Goal: Task Accomplishment & Management: Complete application form

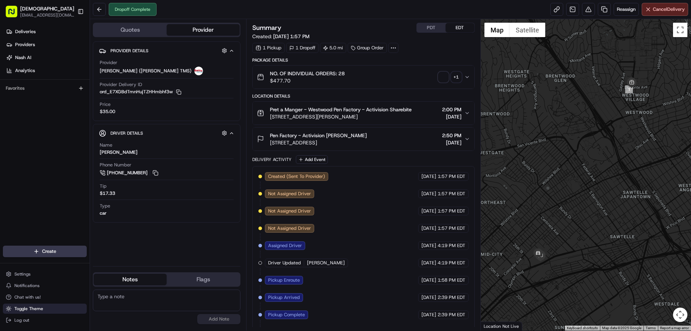
click at [26, 253] on span "Toggle Theme" at bounding box center [28, 308] width 29 height 6
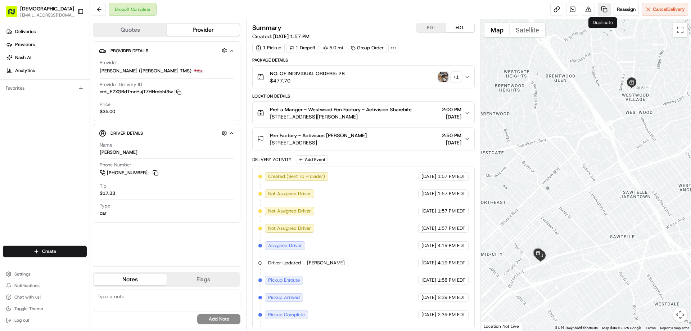
click at [552, 10] on link at bounding box center [603, 9] width 13 height 13
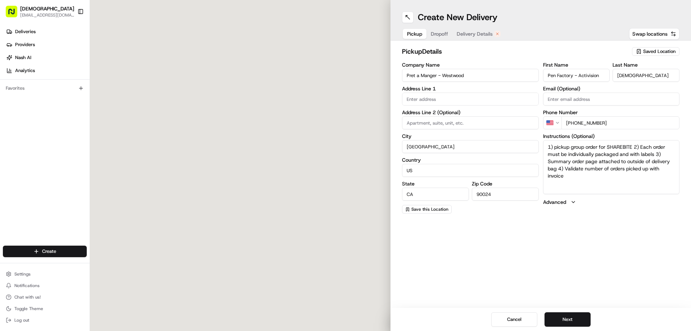
type input "10906 Le Conte Ave"
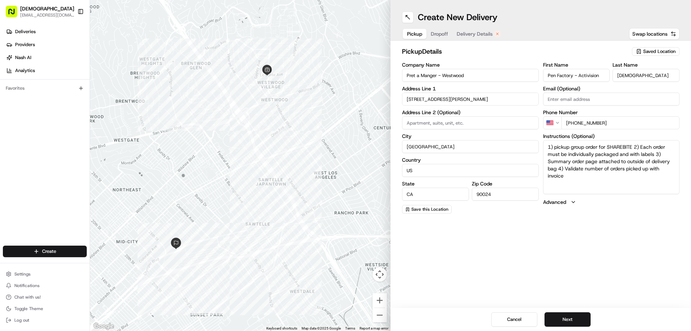
click at [489, 246] on div "Create New Delivery Pickup Dropoff Delivery Details Swap locations pickup Detai…" at bounding box center [540, 165] width 300 height 331
click at [552, 178] on textarea "1) pickup group order for SHAREBITE 2) Each order must be individually packaged…" at bounding box center [611, 167] width 137 height 54
paste textarea "Ask for SHAREBITE REDELIVERY for (COMPANY NAME) to be delivered to (INDIVIDUAL …"
type textarea "Ask for SHAREBITE REDELIVERY for (COMPANY NAME) to be delivered to (INDIVIDUAL …"
click at [442, 29] on button "Dropoff" at bounding box center [439, 34] width 26 height 10
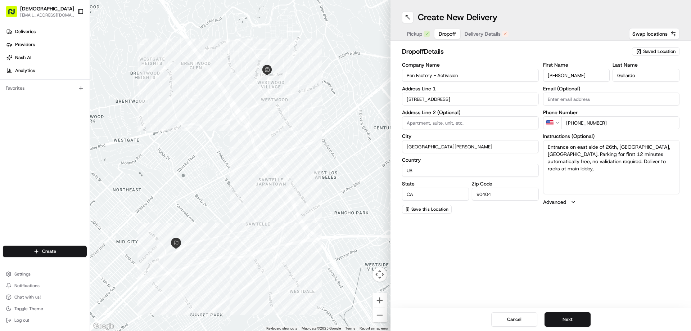
click at [444, 76] on input "Pen Factory - Activision" at bounding box center [470, 75] width 137 height 13
click at [422, 31] on button "Pickup" at bounding box center [419, 34] width 32 height 10
drag, startPoint x: 631, startPoint y: 146, endPoint x: 673, endPoint y: 146, distance: 42.8
click at [552, 146] on textarea "Ask for SHAREBITE REDELIVERY for (COMPANY NAME) to be delivered to (INDIVIDUAL …" at bounding box center [611, 167] width 137 height 54
paste textarea "Pen Factory - Activision"
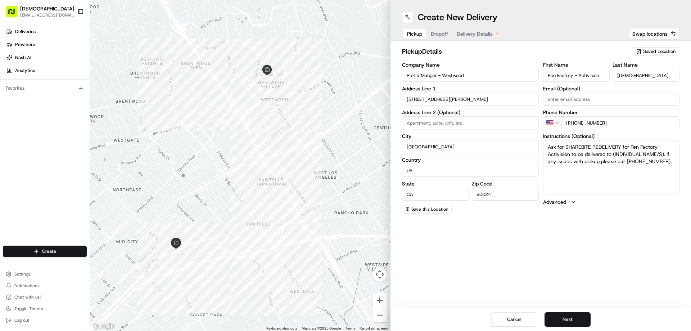
drag, startPoint x: 614, startPoint y: 153, endPoint x: 663, endPoint y: 152, distance: 49.6
click at [552, 152] on textarea "Ask for SHAREBITE REDELIVERY for Pen Factory - Activision to be delivered to (I…" at bounding box center [611, 167] width 137 height 54
paste textarea "Spencer King"
type textarea "Ask for SHAREBITE REDELIVERY for Pen Factory - Activision to be delivered to Sp…"
click at [435, 31] on button "Dropoff" at bounding box center [439, 34] width 26 height 10
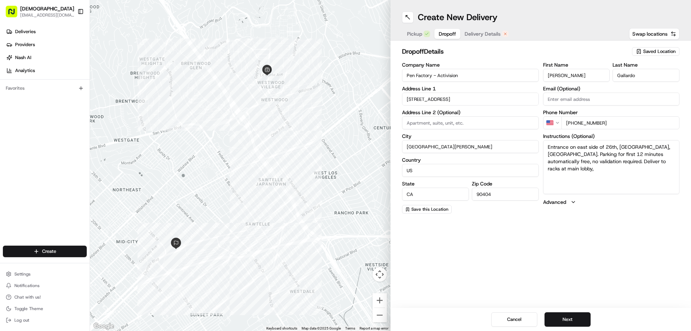
click at [404, 74] on input "Pen Factory - Activision" at bounding box center [470, 75] width 137 height 13
type input "Redelivery for Pen Factory - Activision"
click at [552, 74] on input "Bobby" at bounding box center [576, 75] width 67 height 13
paste input "Spencer King"
drag, startPoint x: 577, startPoint y: 76, endPoint x: 567, endPoint y: 76, distance: 9.7
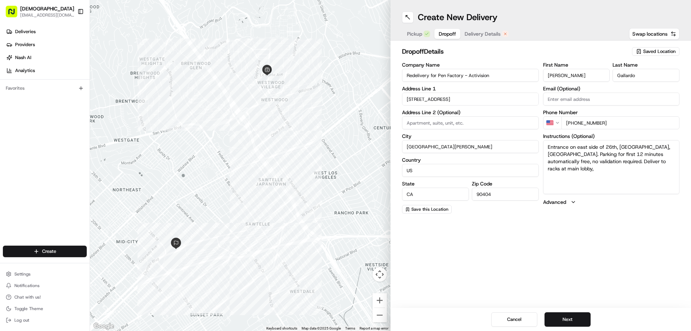
click at [552, 76] on input "Spencer King" at bounding box center [576, 75] width 67 height 13
type input "Spencer"
click at [552, 71] on input "Gallardo" at bounding box center [645, 75] width 67 height 13
paste input "King"
type input "King"
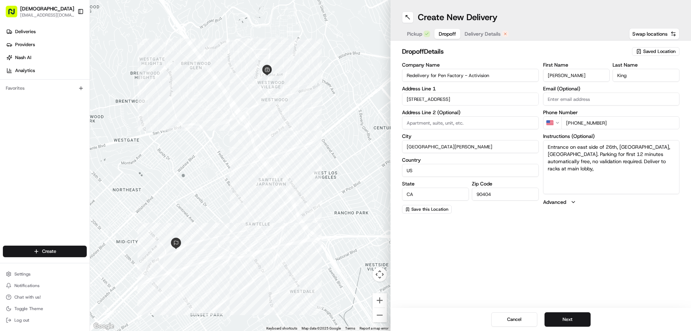
click at [485, 31] on span "Delivery Details" at bounding box center [482, 33] width 36 height 7
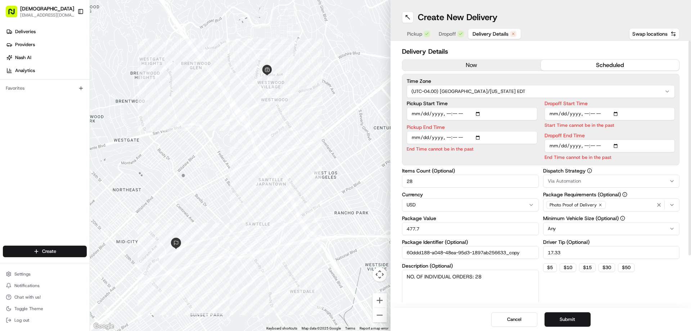
click at [459, 66] on button "now" at bounding box center [471, 65] width 138 height 11
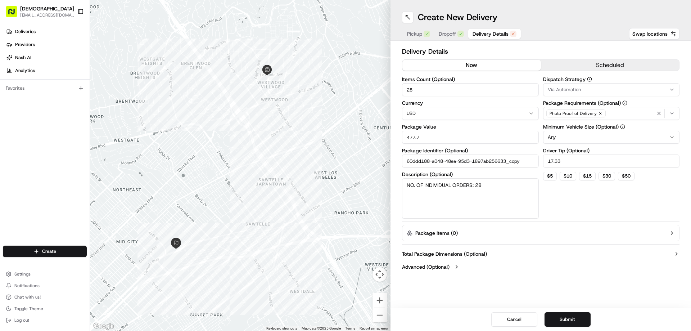
click at [437, 91] on input "28" at bounding box center [470, 89] width 137 height 13
type input "1"
click at [429, 139] on input "477.7" at bounding box center [470, 137] width 137 height 13
type input "30"
click at [433, 187] on textarea "NO. OF INDIVIDUAL ORDERS: 28" at bounding box center [470, 198] width 137 height 40
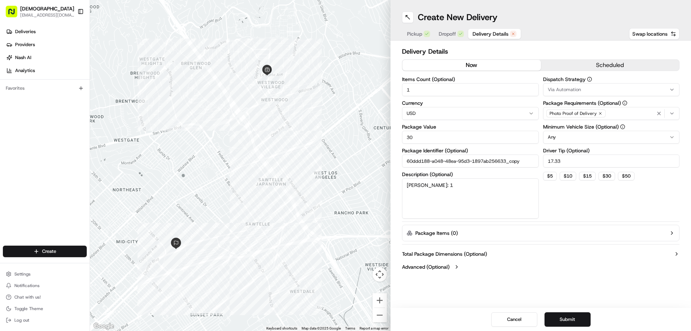
type textarea "Redel: 1"
click at [552, 160] on input "17.33" at bounding box center [611, 160] width 137 height 13
type input "3"
click at [552, 253] on button "Submit" at bounding box center [567, 319] width 46 height 14
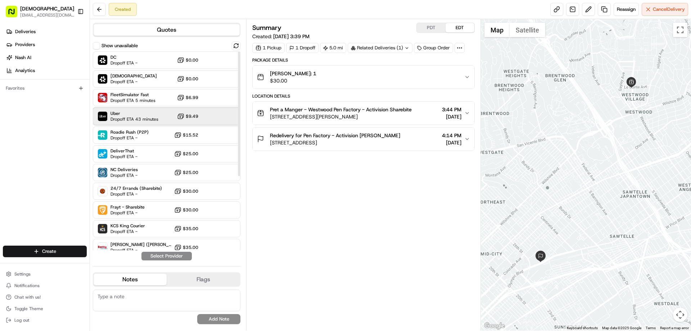
click at [134, 119] on span "Dropoff ETA 43 minutes" at bounding box center [134, 119] width 48 height 6
click at [160, 253] on button "Assign Provider" at bounding box center [166, 255] width 51 height 9
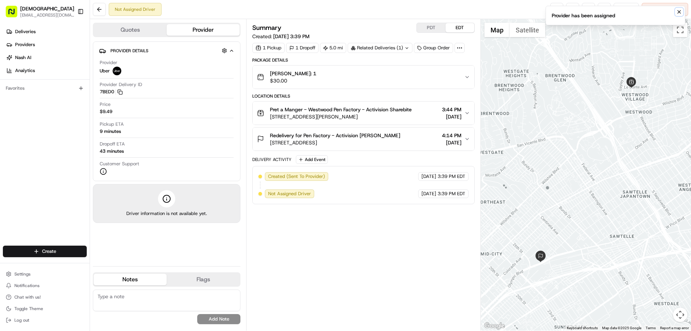
click at [552, 12] on icon "Notifications (F8)" at bounding box center [679, 12] width 6 height 6
click at [552, 10] on link at bounding box center [556, 9] width 13 height 13
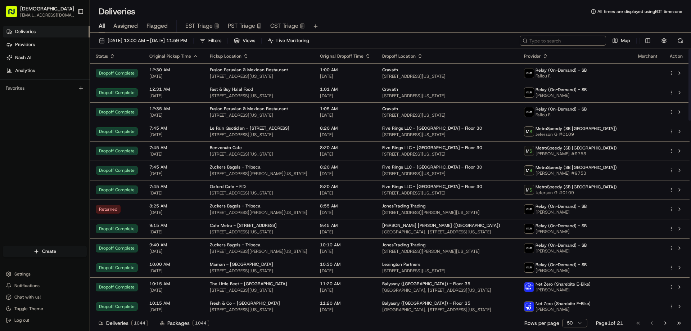
click at [581, 38] on input at bounding box center [562, 41] width 86 height 10
type input "a"
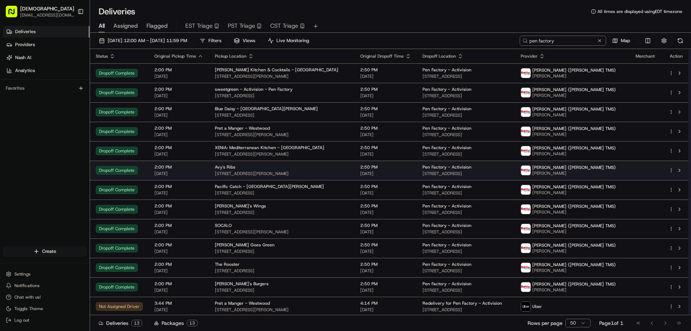
scroll to position [1, 0]
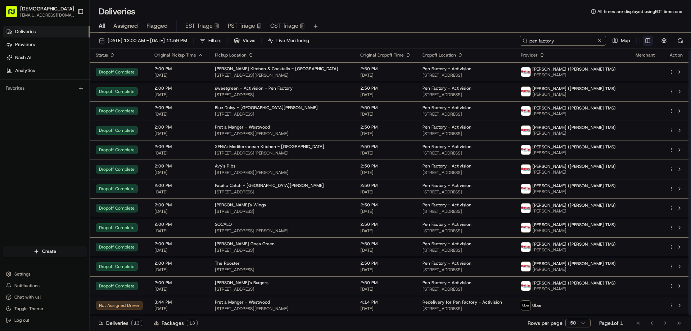
type input "pen factory"
click at [646, 39] on html "Sharebite eveines@ececonsultinggroup.com Toggle Sidebar Deliveries Providers Na…" at bounding box center [345, 165] width 691 height 331
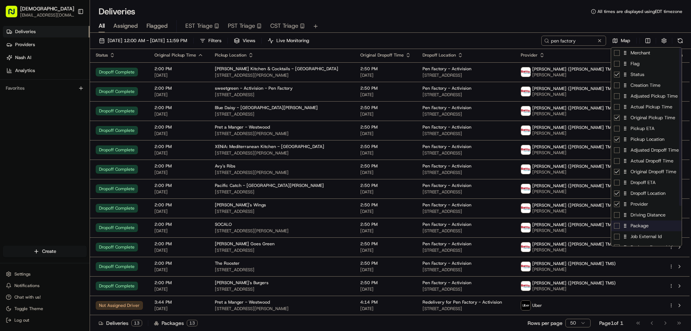
drag, startPoint x: 642, startPoint y: 228, endPoint x: 643, endPoint y: 224, distance: 4.2
click at [642, 228] on div "Package" at bounding box center [646, 225] width 71 height 11
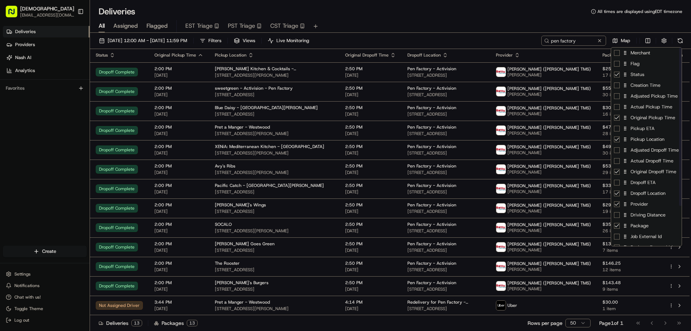
click at [488, 37] on html "Sharebite eveines@ececonsultinggroup.com Toggle Sidebar Deliveries Providers Na…" at bounding box center [345, 165] width 691 height 331
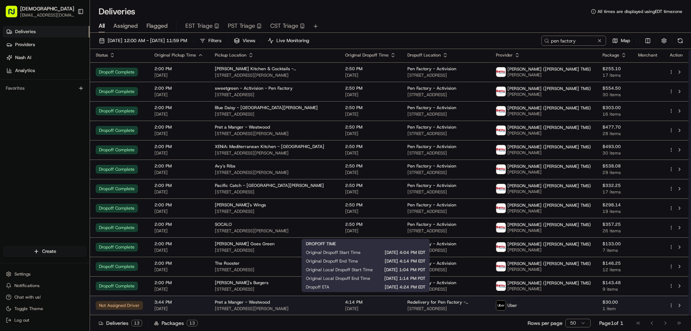
click at [374, 305] on div "4:14 PM 08/21/2025" at bounding box center [370, 305] width 51 height 12
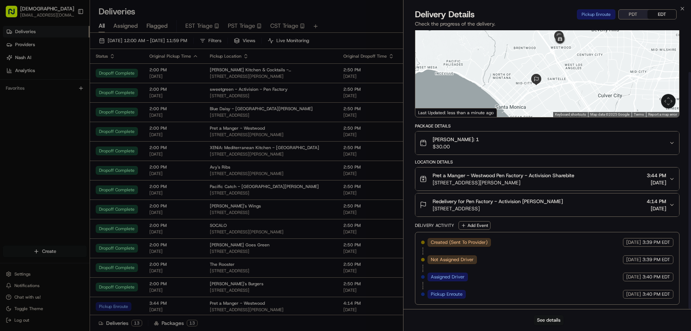
scroll to position [55, 0]
click at [630, 12] on button "PDT" at bounding box center [632, 14] width 29 height 9
click at [657, 14] on button "EDT" at bounding box center [661, 14] width 29 height 9
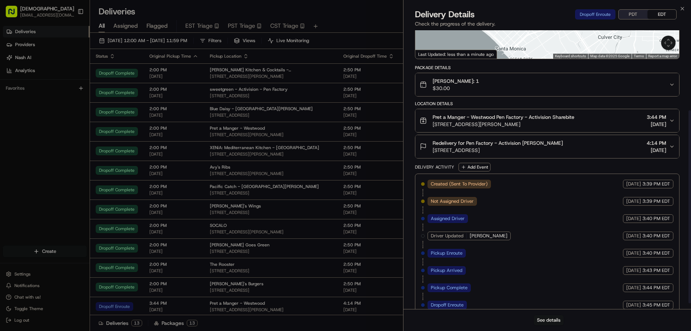
scroll to position [124, 0]
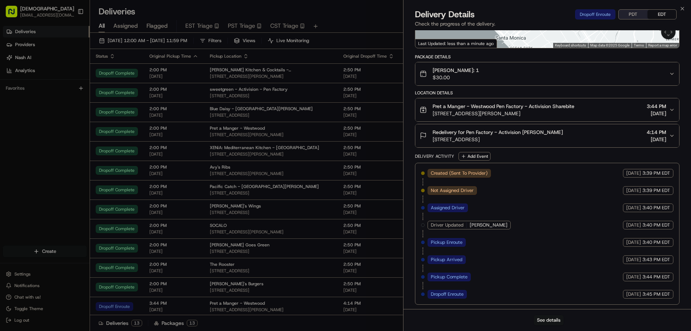
click at [637, 14] on button "PDT" at bounding box center [632, 14] width 29 height 9
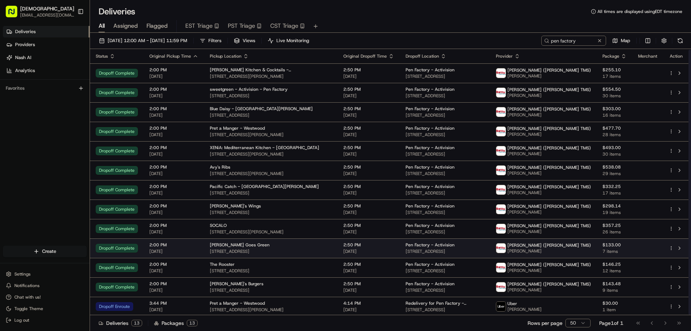
scroll to position [1, 0]
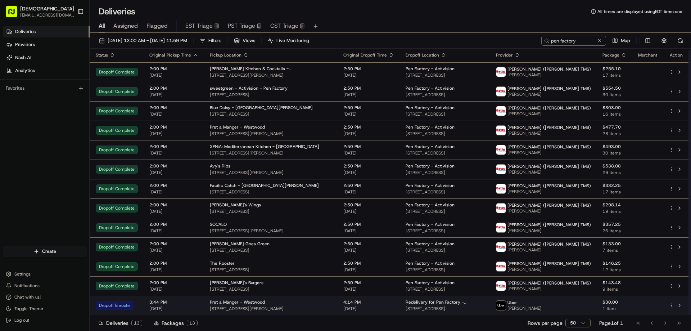
click at [255, 306] on span "10906 Le Conte Ave, Los Angeles, CA 90024, USA" at bounding box center [271, 308] width 122 height 6
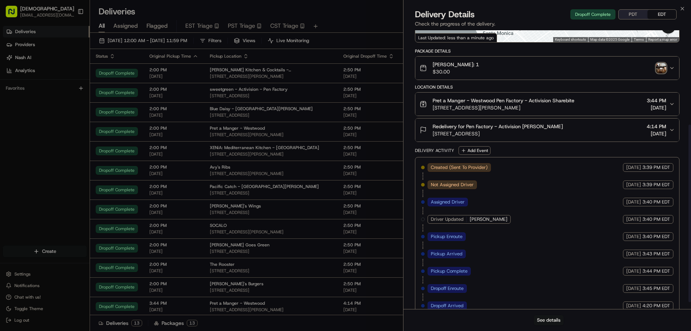
scroll to position [158, 0]
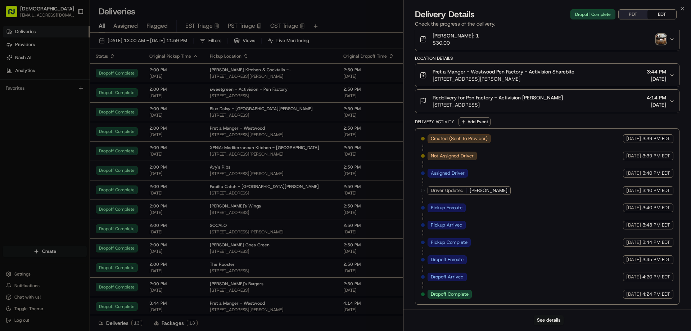
click at [631, 17] on button "PDT" at bounding box center [632, 14] width 29 height 9
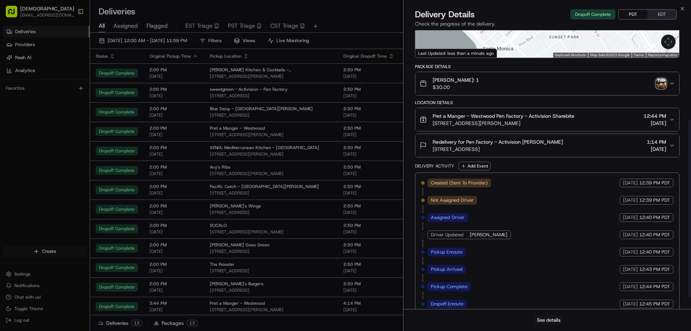
scroll to position [50, 0]
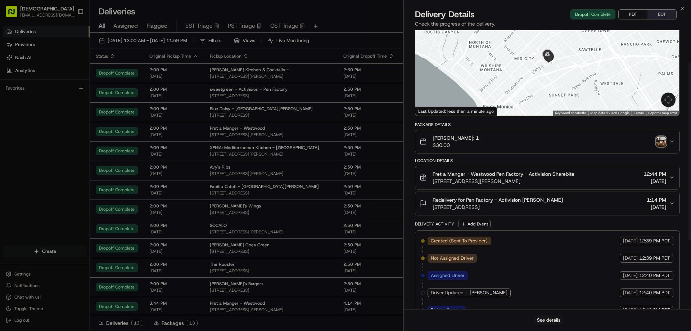
click at [661, 145] on img "button" at bounding box center [661, 141] width 10 height 10
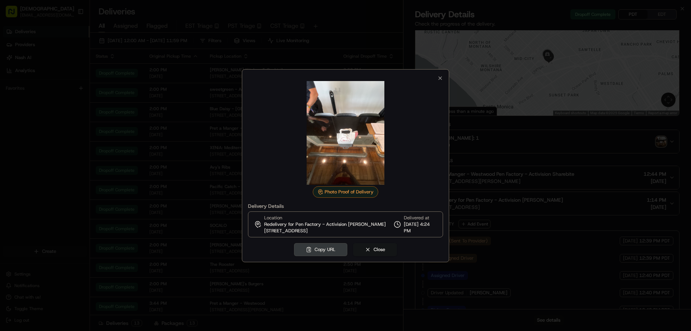
click at [608, 138] on div at bounding box center [345, 165] width 691 height 331
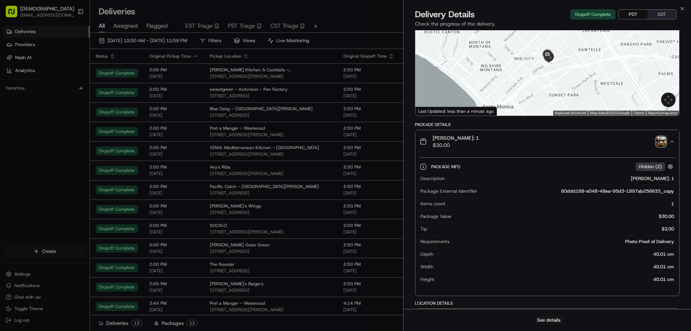
click at [579, 149] on div "Redel: 1 $30.00" at bounding box center [543, 141] width 249 height 14
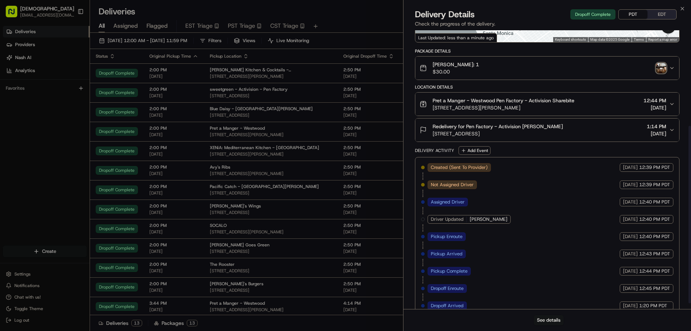
scroll to position [158, 0]
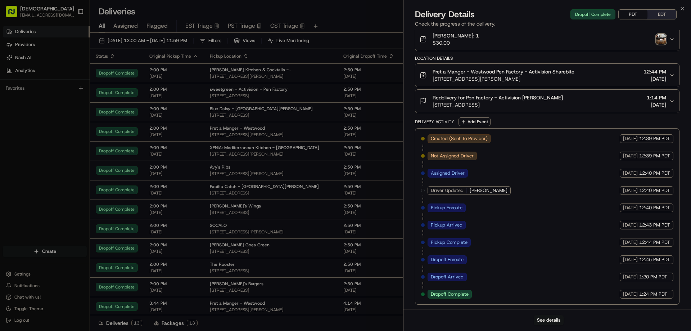
click at [626, 16] on button "PDT" at bounding box center [632, 14] width 29 height 9
drag, startPoint x: 553, startPoint y: 77, endPoint x: 432, endPoint y: 78, distance: 120.9
click at [432, 78] on div "Pret a Manger - Westwood Pen Factory - Activision Sharebite 10906 Le Conte Ave,…" at bounding box center [496, 75] width 155 height 14
copy span "10906 Le Conte Ave, Los Angeles, CA 90024, USA"
drag, startPoint x: 552, startPoint y: 104, endPoint x: 432, endPoint y: 104, distance: 119.4
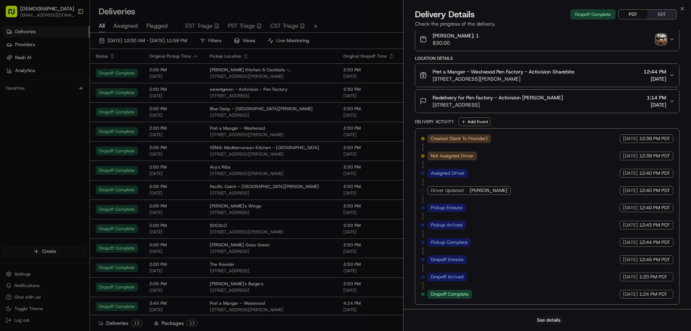
click at [432, 104] on span "2701 Olympic Blvd, Santa Monica, CA 90404, USA" at bounding box center [497, 104] width 130 height 7
copy span "2701 Olympic Blvd, Santa Monica, CA 90404, USA"
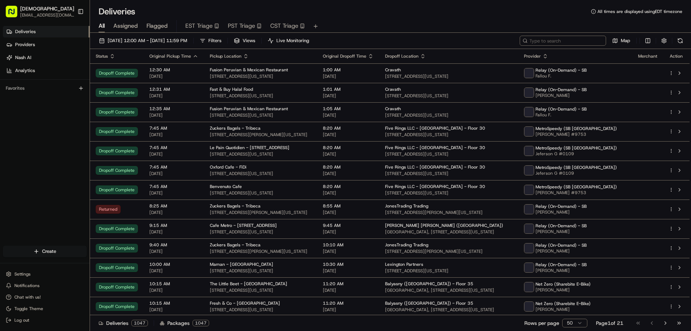
click at [551, 43] on input at bounding box center [562, 41] width 86 height 10
type input "what"
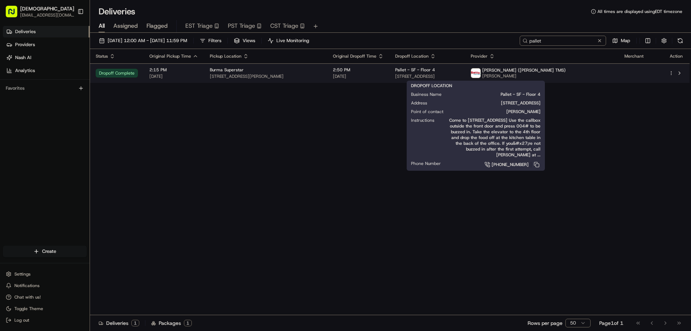
type input "pallet"
click at [459, 72] on div "Pallet - SF - Floor 4" at bounding box center [427, 70] width 64 height 6
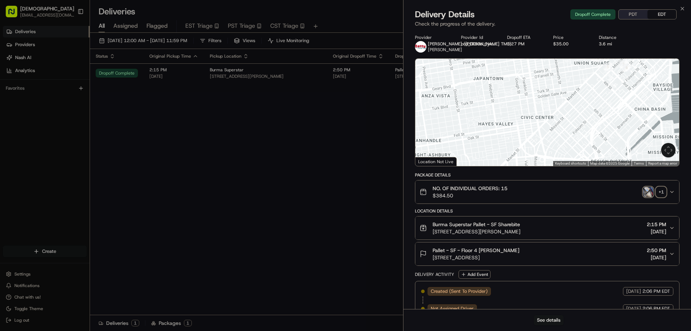
click at [638, 12] on button "PDT" at bounding box center [632, 14] width 29 height 9
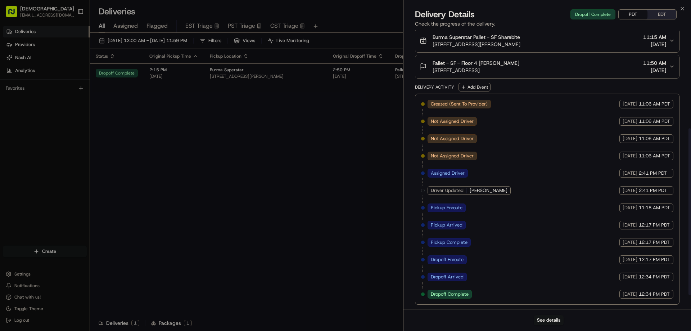
scroll to position [79, 0]
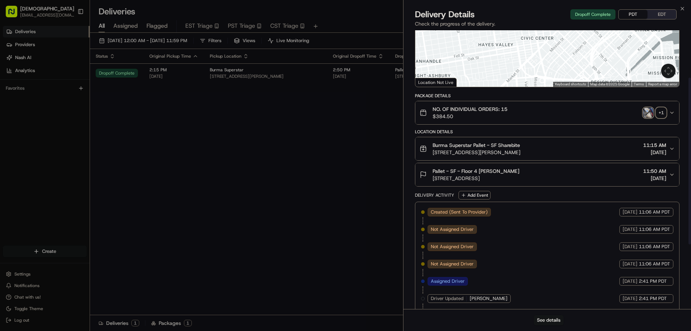
click at [659, 112] on div "+ 1" at bounding box center [661, 113] width 10 height 10
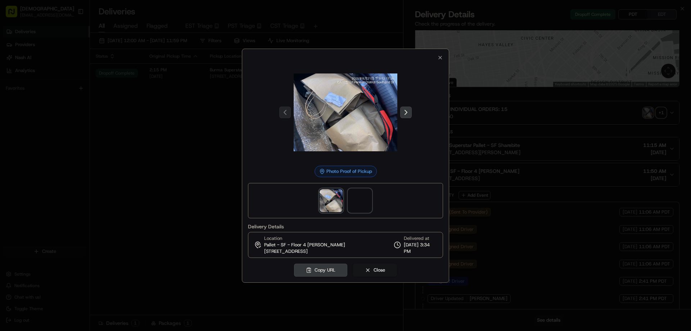
click at [359, 201] on span at bounding box center [359, 200] width 23 height 23
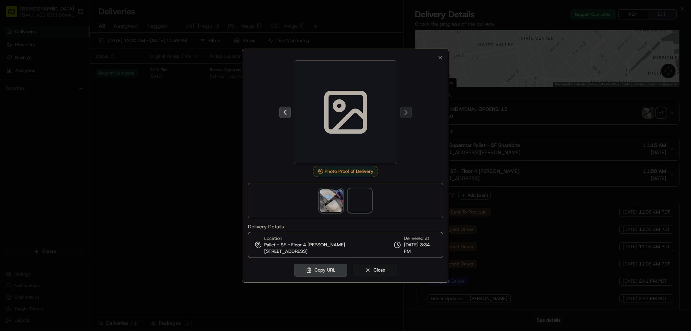
click at [336, 208] on img at bounding box center [330, 200] width 23 height 23
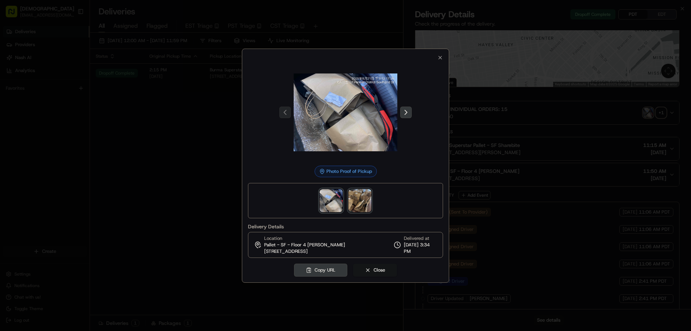
click at [349, 200] on img at bounding box center [359, 200] width 23 height 23
click at [592, 145] on div at bounding box center [345, 165] width 691 height 331
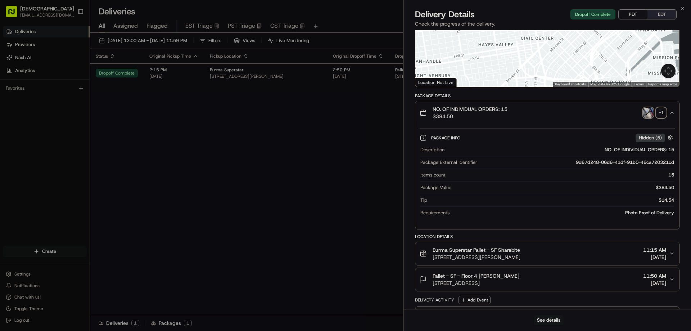
click at [637, 13] on button "PDT" at bounding box center [632, 14] width 29 height 9
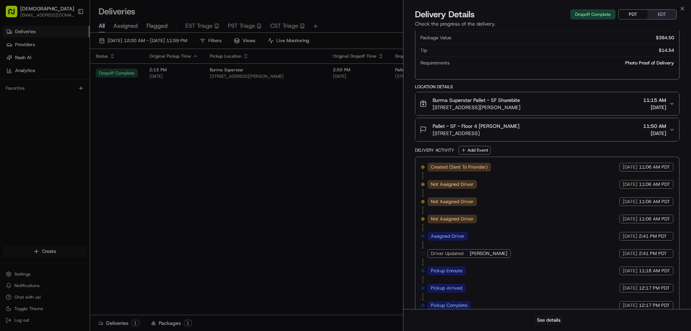
scroll to position [4, 0]
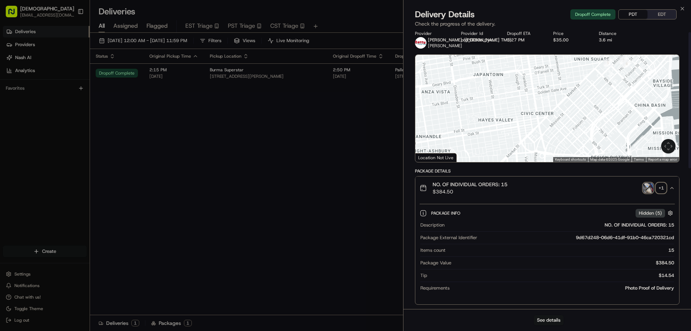
click at [663, 186] on div "+ 1" at bounding box center [661, 188] width 10 height 10
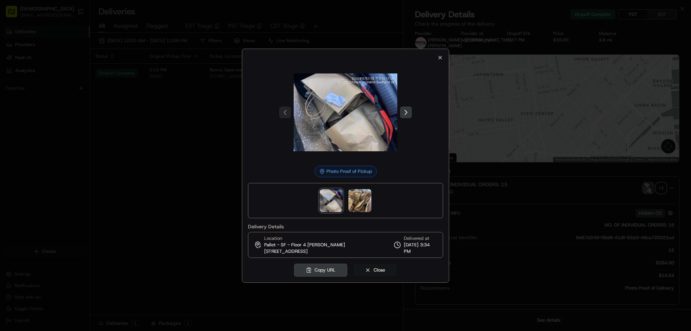
click at [438, 58] on icon "button" at bounding box center [440, 58] width 6 height 6
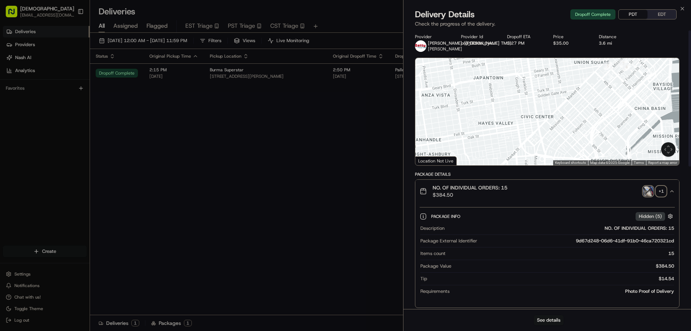
scroll to position [0, 0]
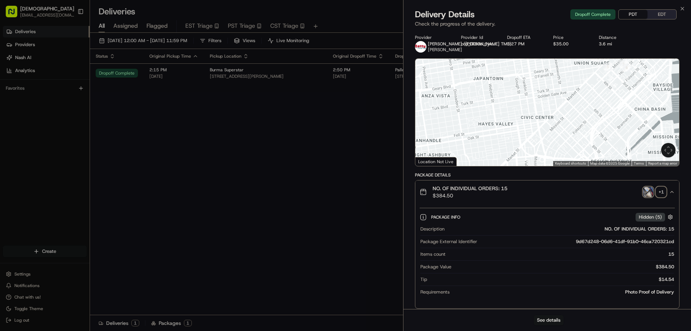
click at [664, 190] on div "+ 1" at bounding box center [661, 192] width 10 height 10
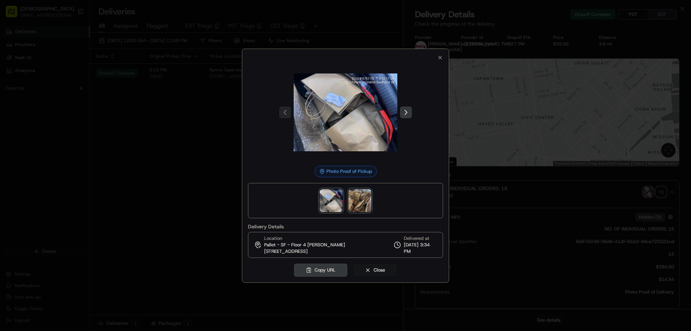
click at [367, 201] on img at bounding box center [359, 200] width 23 height 23
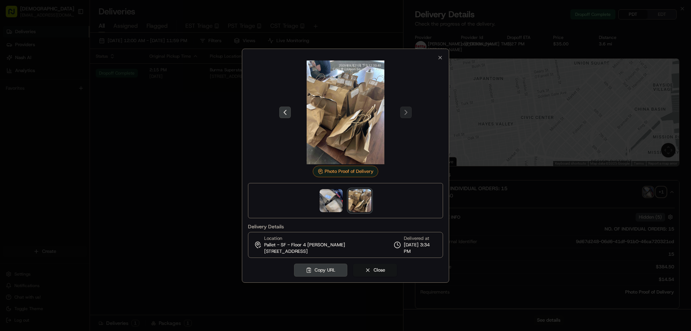
click at [205, 153] on div at bounding box center [345, 165] width 691 height 331
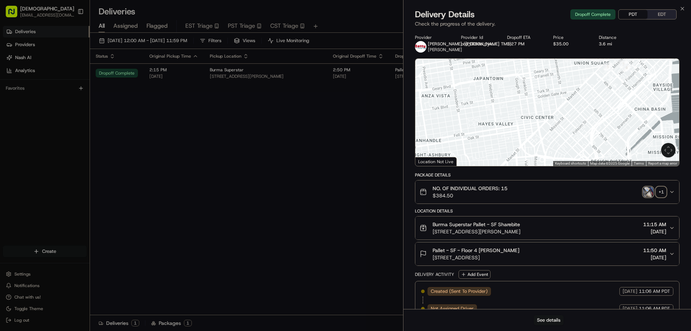
click at [637, 12] on button "PDT" at bounding box center [632, 14] width 29 height 9
